Goal: Task Accomplishment & Management: Complete application form

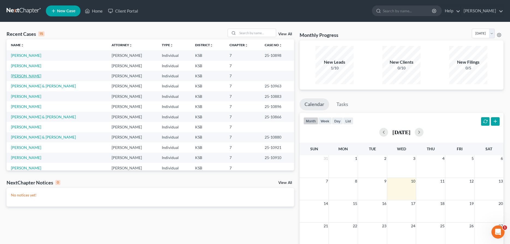
click at [18, 75] on link "[PERSON_NAME]" at bounding box center [26, 75] width 30 height 5
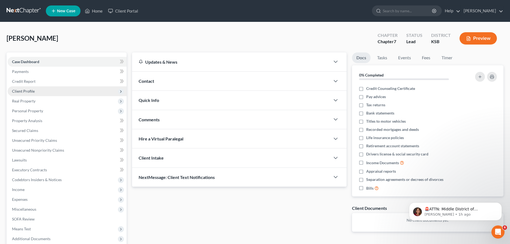
click at [24, 90] on span "Client Profile" at bounding box center [23, 91] width 23 height 5
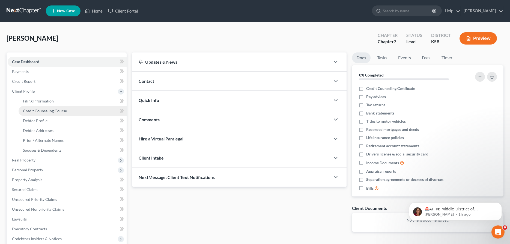
click at [39, 112] on span "Credit Counseling Course" at bounding box center [45, 110] width 44 height 5
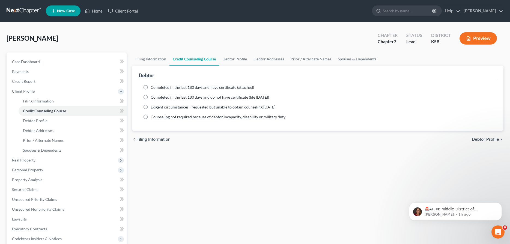
click at [151, 87] on label "Completed in the last 180 days and have certificate (attached)" at bounding box center [202, 87] width 103 height 5
click at [153, 87] on input "Completed in the last 180 days and have certificate (attached)" at bounding box center [155, 87] width 4 height 4
radio input "true"
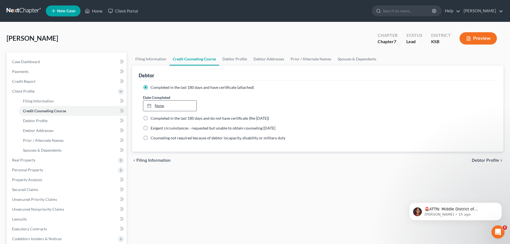
click at [155, 106] on link "None" at bounding box center [169, 105] width 53 height 10
type input "[DATE]"
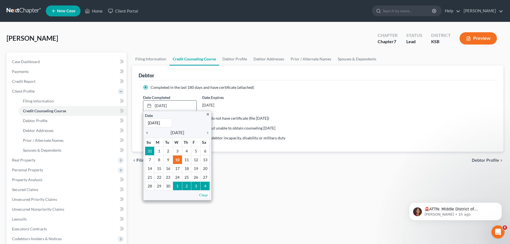
click at [147, 132] on icon "chevron_left" at bounding box center [148, 132] width 7 height 4
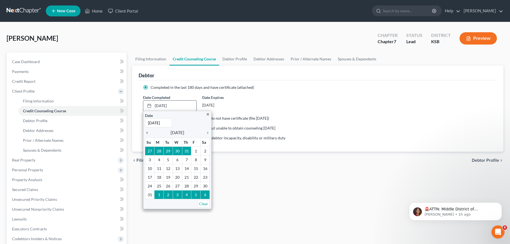
click at [147, 132] on icon "chevron_left" at bounding box center [148, 132] width 7 height 4
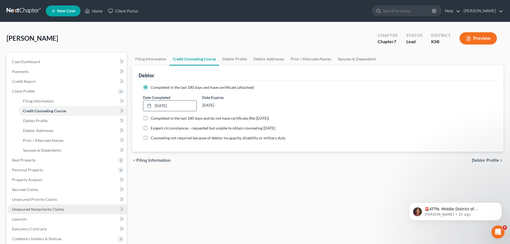
click at [40, 208] on span "Unsecured Nonpriority Claims" at bounding box center [38, 208] width 52 height 5
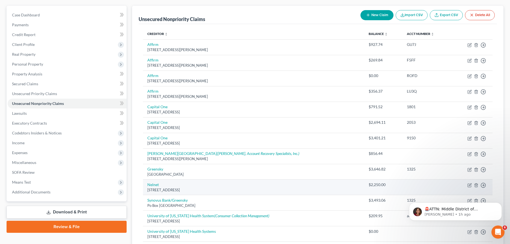
scroll to position [56, 0]
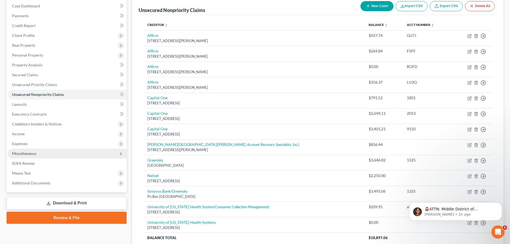
click at [29, 153] on span "Miscellaneous" at bounding box center [24, 153] width 24 height 5
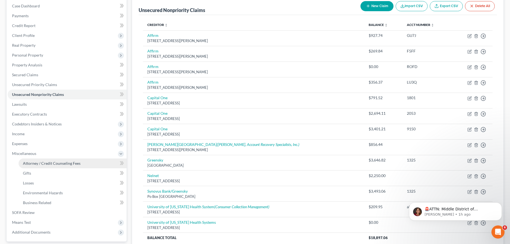
click at [32, 163] on span "Attorney / Credit Counseling Fees" at bounding box center [52, 163] width 58 height 5
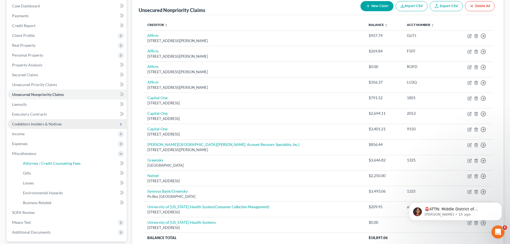
select select "0"
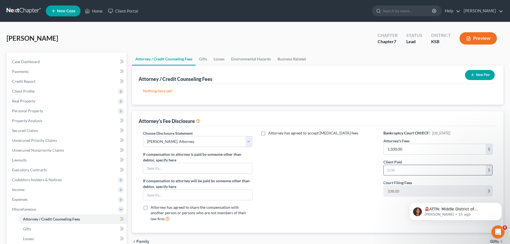
click at [403, 171] on input "text" at bounding box center [434, 170] width 102 height 10
type input "1,500.00"
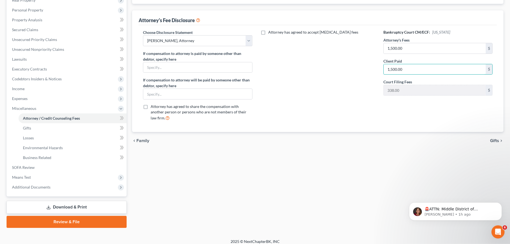
scroll to position [105, 0]
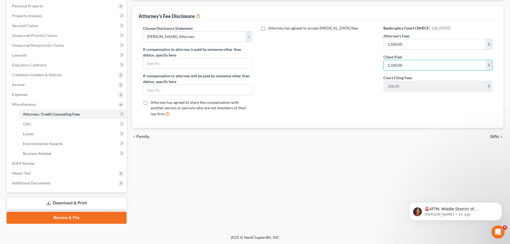
click at [80, 217] on link "Review & File" at bounding box center [67, 217] width 120 height 12
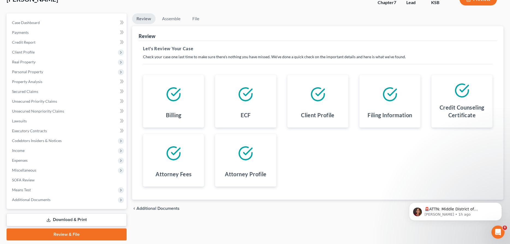
scroll to position [56, 0]
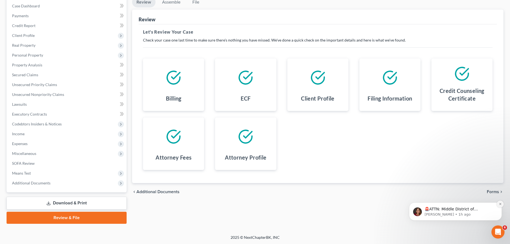
click at [499, 203] on icon "Dismiss notification" at bounding box center [500, 203] width 3 height 3
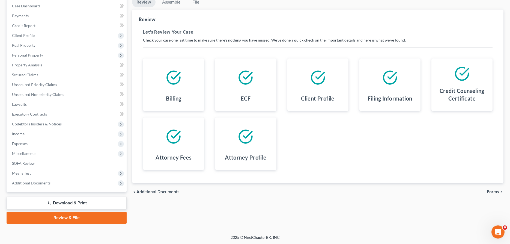
click at [83, 217] on link "Review & File" at bounding box center [67, 217] width 120 height 12
click at [491, 189] on span "Forms" at bounding box center [493, 191] width 12 height 4
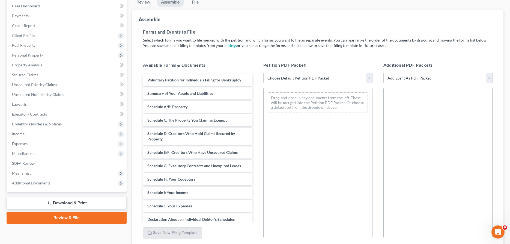
click at [263, 73] on select "Choose Default Petition PDF Packet Complete Bankruptcy Petition (all forms and …" at bounding box center [317, 78] width 109 height 11
select select "2"
click option "District of [US_STATE]" at bounding box center [0, 0] width 0 height 0
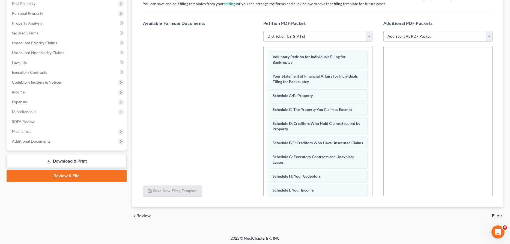
scroll to position [98, 0]
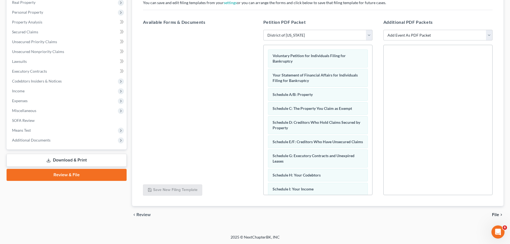
click at [495, 214] on span "File" at bounding box center [495, 214] width 7 height 4
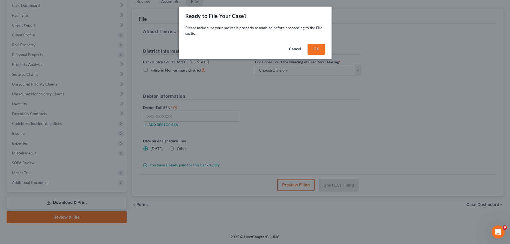
scroll to position [56, 0]
click at [311, 49] on button "OK" at bounding box center [315, 49] width 17 height 11
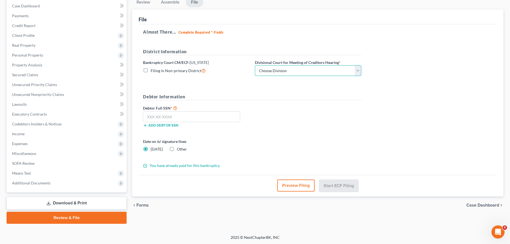
click at [255, 65] on select "Choose Division [US_STATE][GEOGRAPHIC_DATA] [GEOGRAPHIC_DATA] [GEOGRAPHIC_DATA]" at bounding box center [308, 70] width 106 height 11
select select "2"
click option "Wichita" at bounding box center [0, 0] width 0 height 0
click at [207, 116] on input "text" at bounding box center [191, 116] width 97 height 11
type input "514-88-4745"
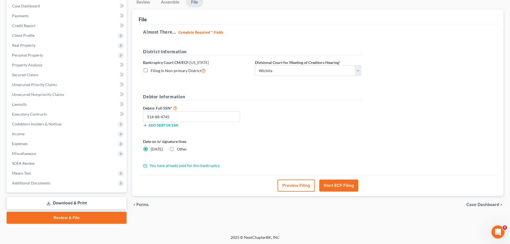
click at [335, 184] on button "Start ECF Filing" at bounding box center [338, 185] width 39 height 12
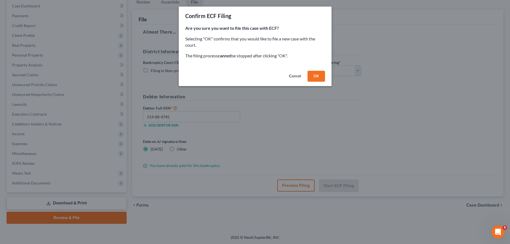
click at [314, 72] on button "OK" at bounding box center [315, 76] width 17 height 11
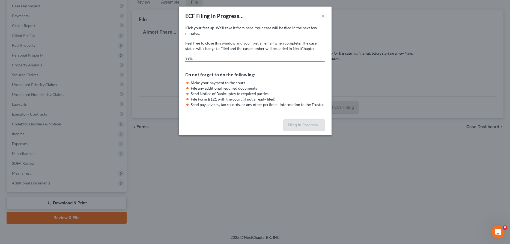
select select "2"
